Goal: Obtain resource: Download file/media

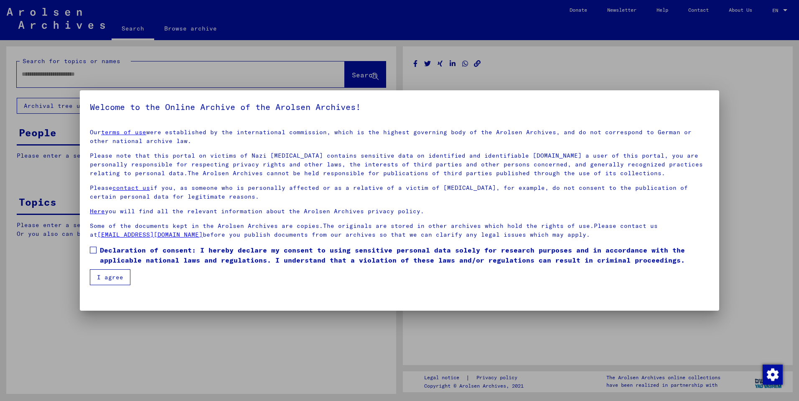
type input "******"
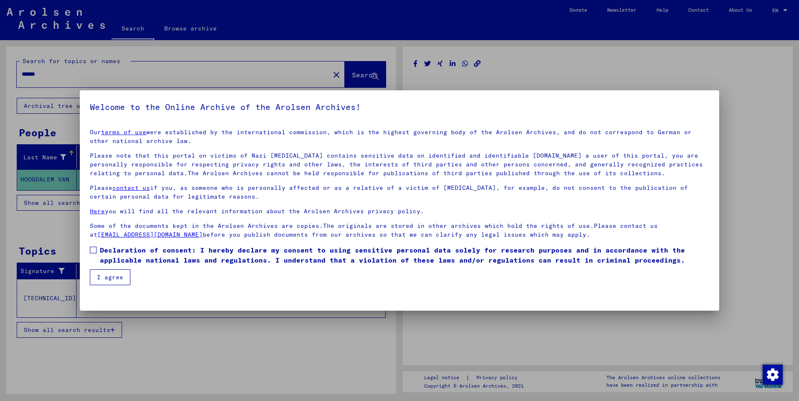
click at [119, 271] on button "I agree" at bounding box center [110, 277] width 41 height 16
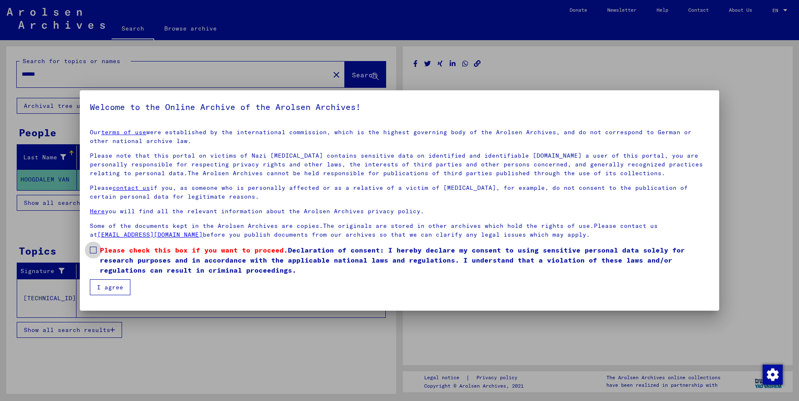
click at [95, 247] on span at bounding box center [93, 249] width 7 height 7
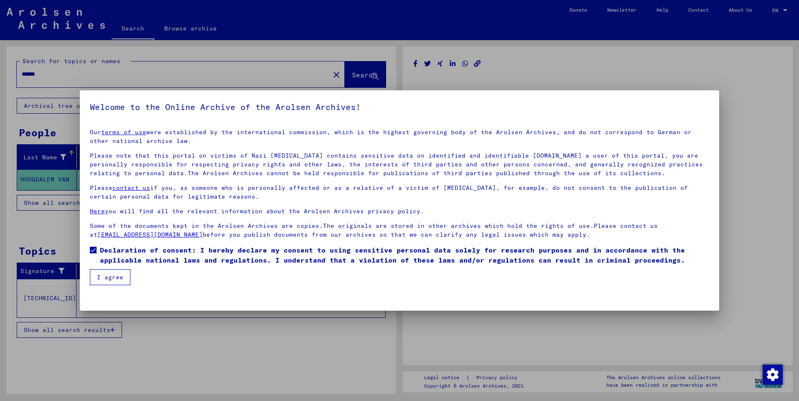
click at [111, 274] on button "I agree" at bounding box center [110, 277] width 41 height 16
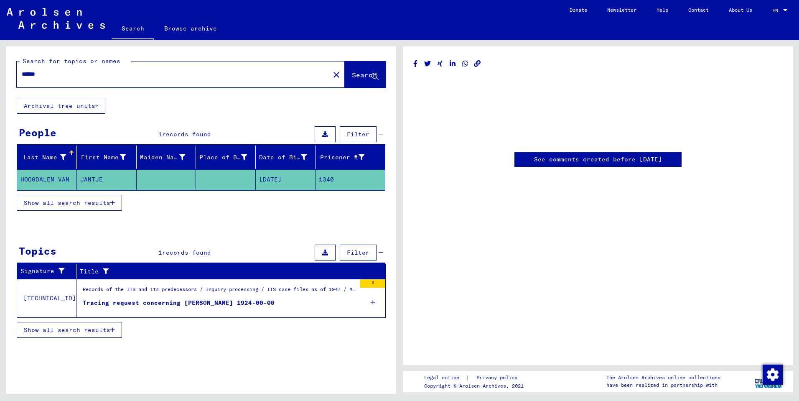
click at [337, 175] on mat-cell "1340" at bounding box center [349, 179] width 69 height 20
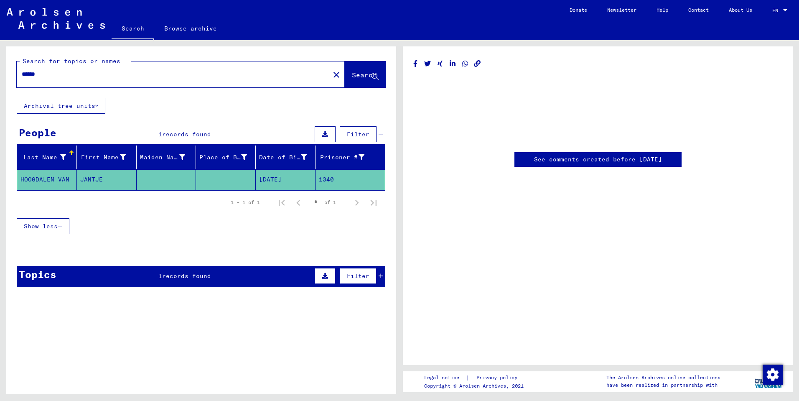
click at [331, 277] on button at bounding box center [324, 276] width 21 height 16
click at [61, 294] on button at bounding box center [59, 298] width 27 height 16
click at [33, 296] on button at bounding box center [29, 298] width 27 height 16
click at [226, 178] on mat-cell at bounding box center [226, 179] width 60 height 20
click at [98, 105] on icon at bounding box center [96, 106] width 3 height 6
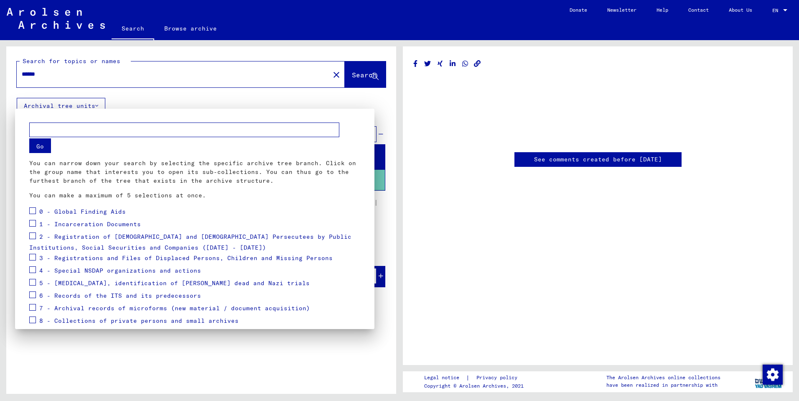
click at [180, 97] on div at bounding box center [399, 200] width 799 height 401
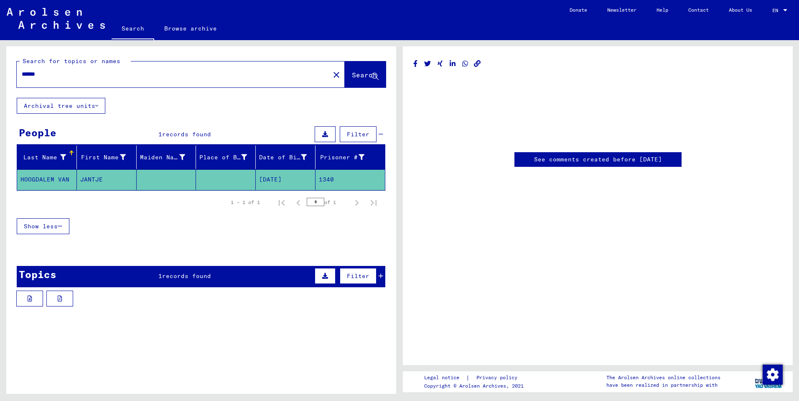
click at [61, 176] on mat-cell "HOOGDALEM VAN" at bounding box center [47, 179] width 60 height 20
click at [61, 155] on icon at bounding box center [63, 157] width 6 height 6
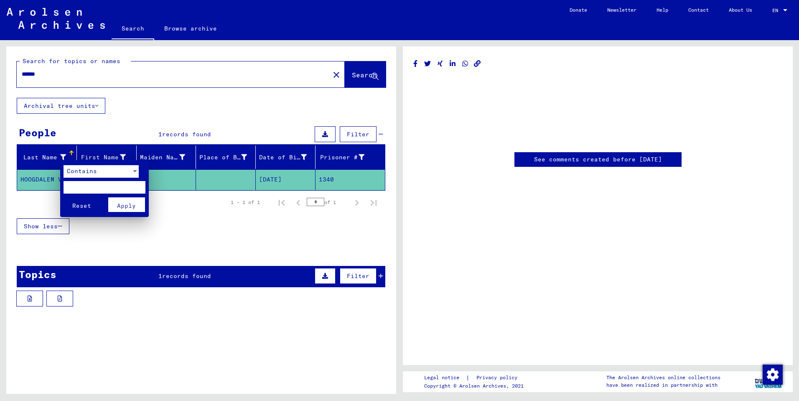
click at [132, 121] on div at bounding box center [399, 200] width 799 height 401
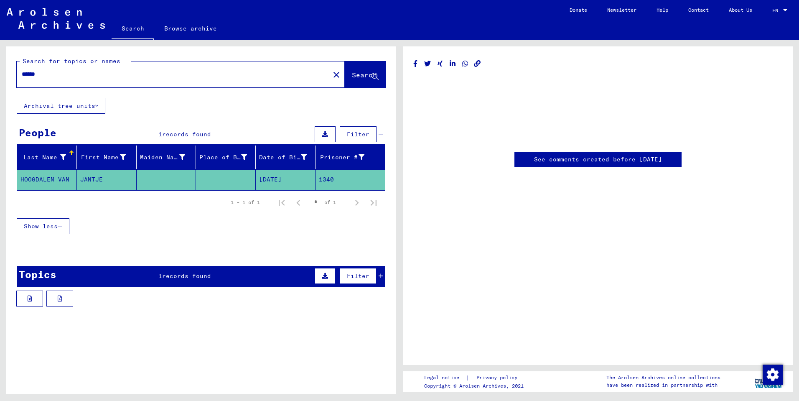
click at [58, 223] on span "Show less" at bounding box center [41, 226] width 34 height 8
